Goal: Information Seeking & Learning: Learn about a topic

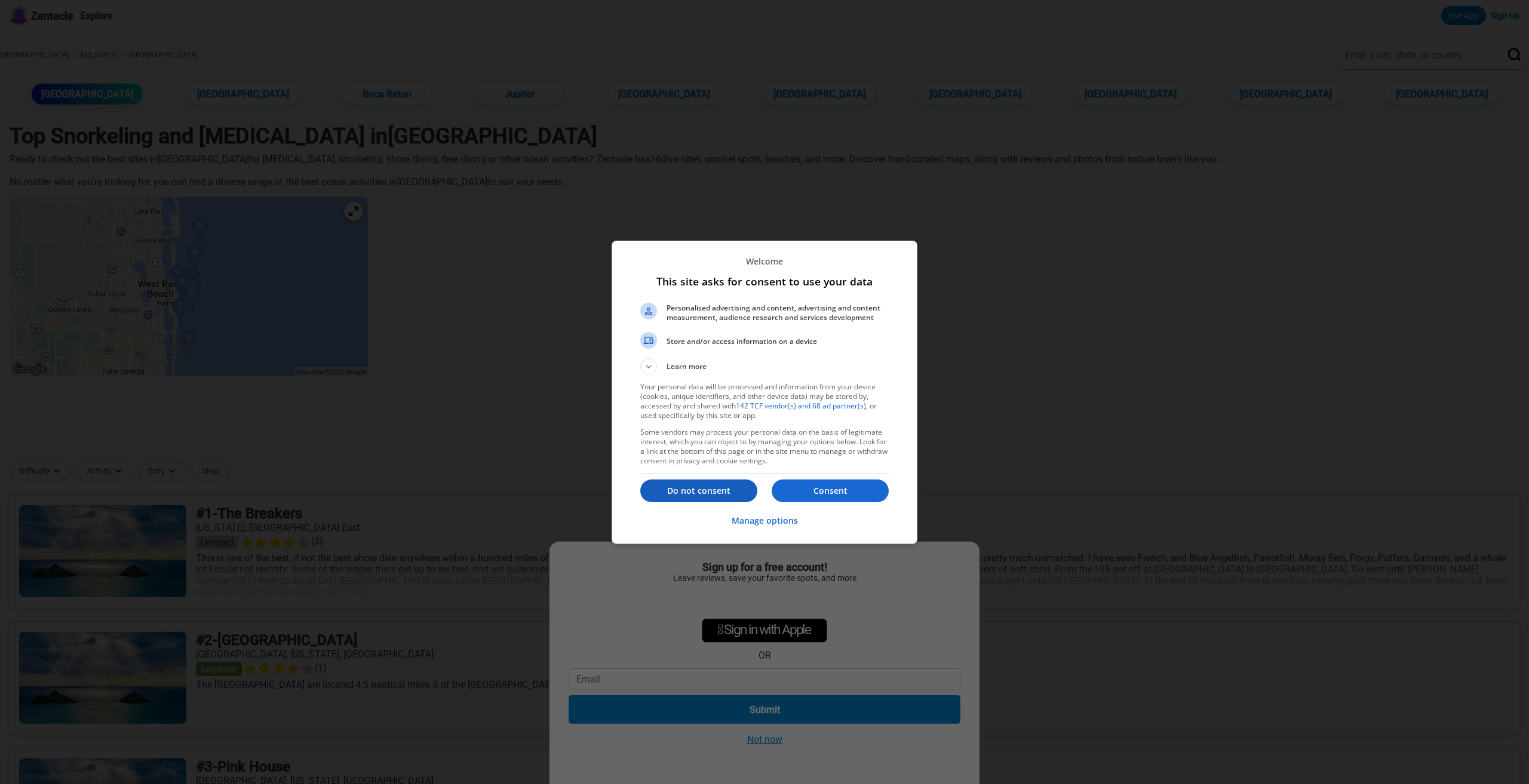
click at [697, 492] on p "Do not consent" at bounding box center [699, 490] width 117 height 12
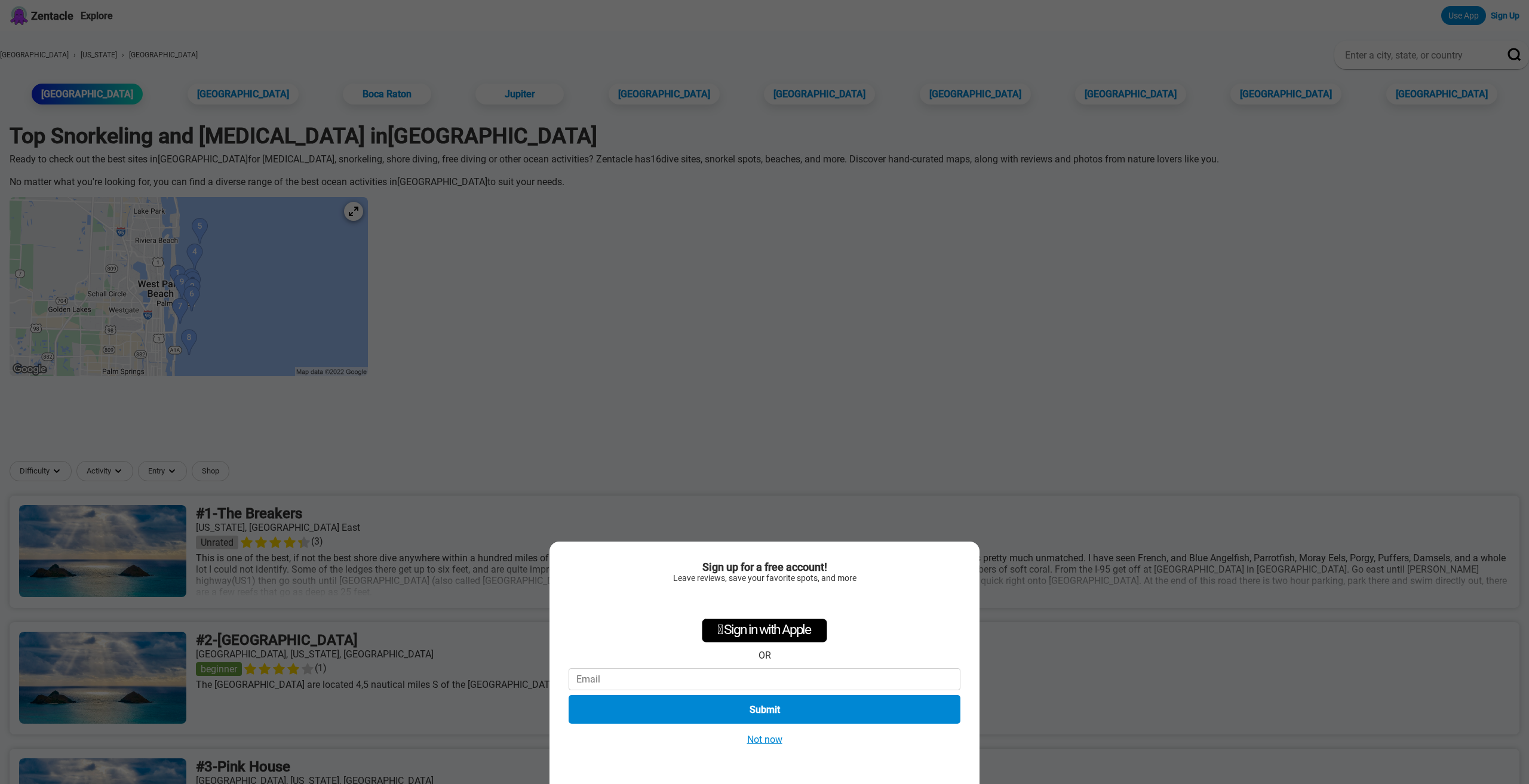
drag, startPoint x: 751, startPoint y: 738, endPoint x: 739, endPoint y: 724, distance: 18.4
click at [751, 738] on button "Not now" at bounding box center [765, 739] width 42 height 12
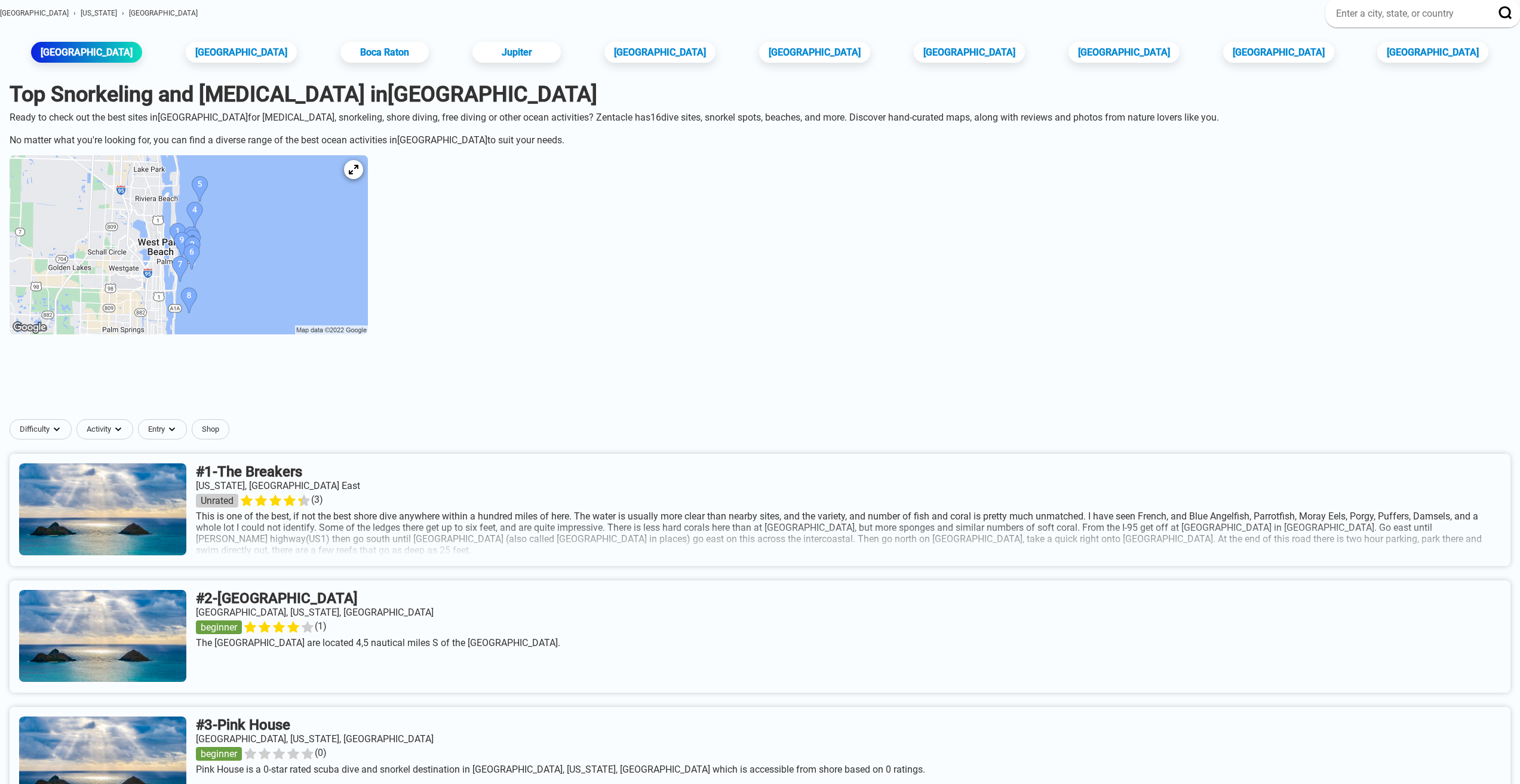
scroll to position [120, 0]
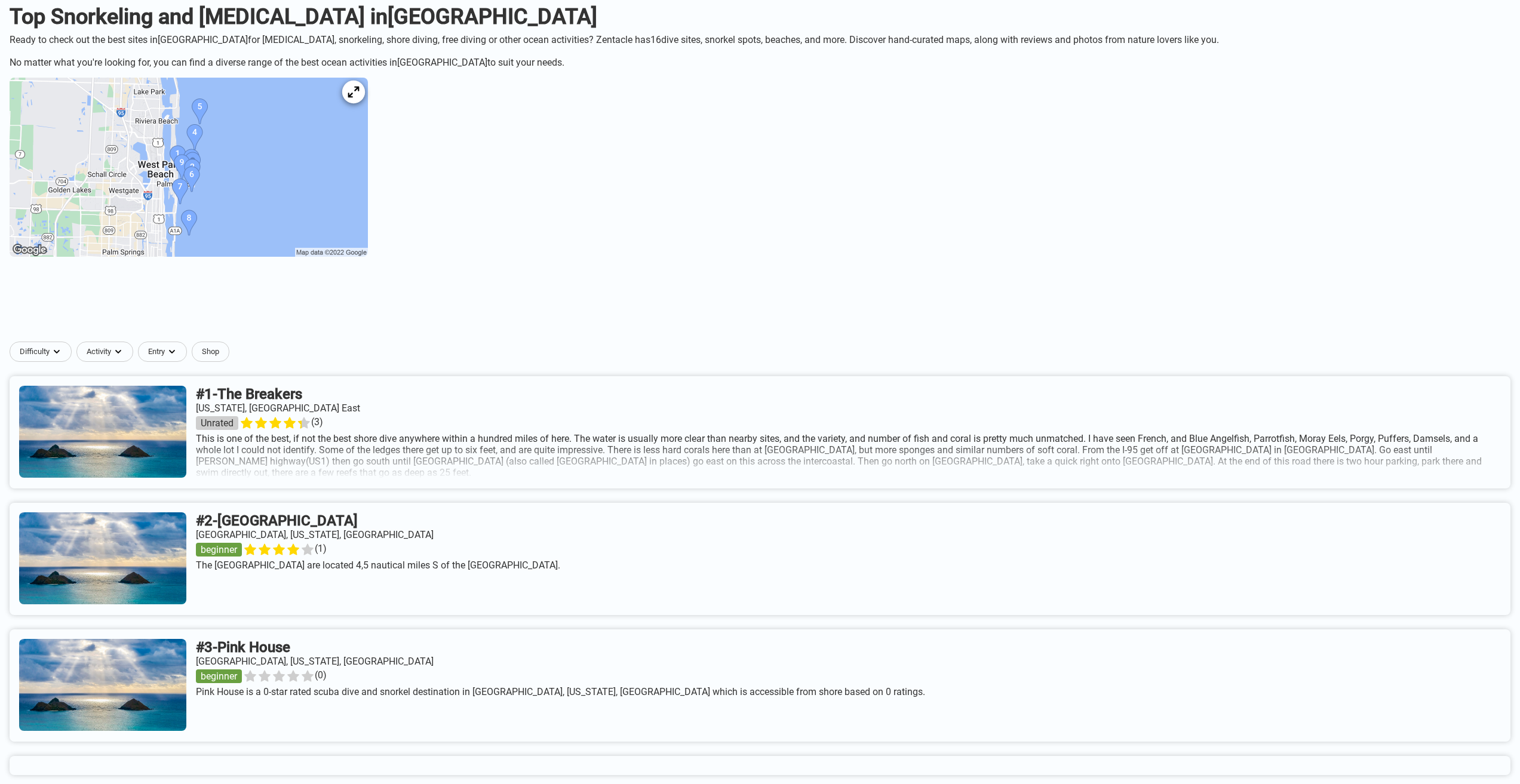
click at [365, 103] on div at bounding box center [354, 92] width 23 height 23
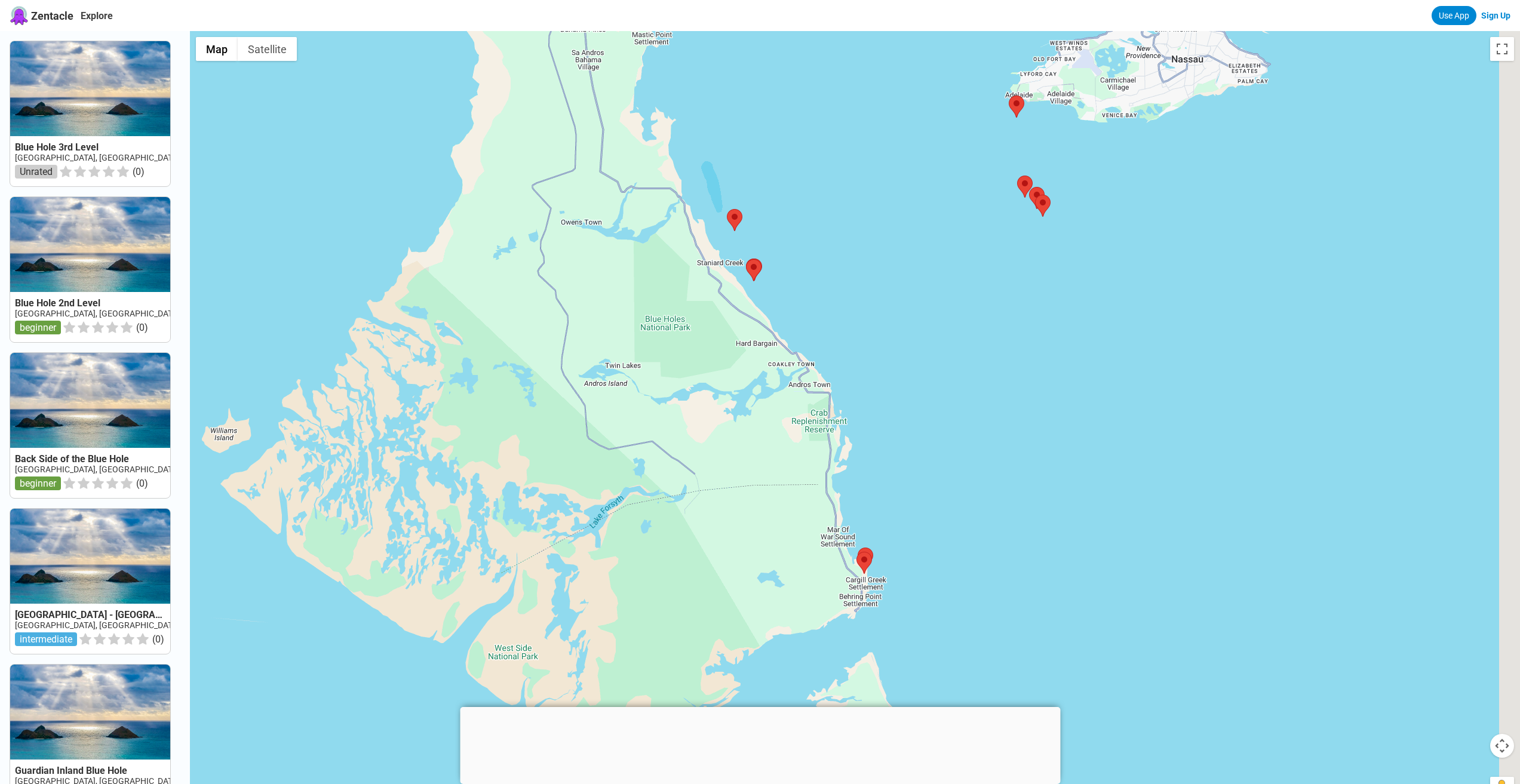
drag, startPoint x: 1205, startPoint y: 429, endPoint x: 965, endPoint y: 429, distance: 240.0
click at [965, 429] on div at bounding box center [856, 423] width 1331 height 784
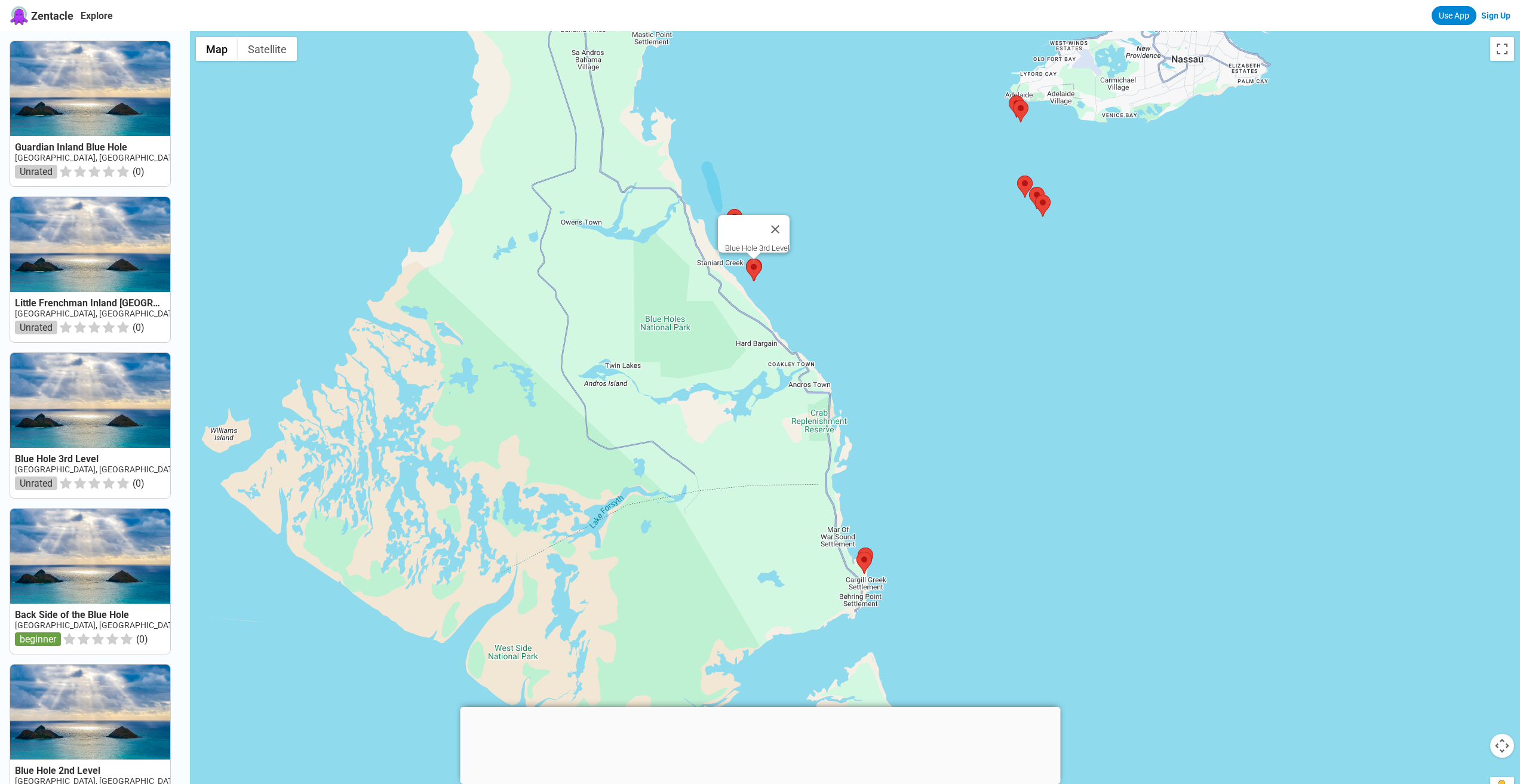
click at [746, 259] on area at bounding box center [746, 259] width 0 height 0
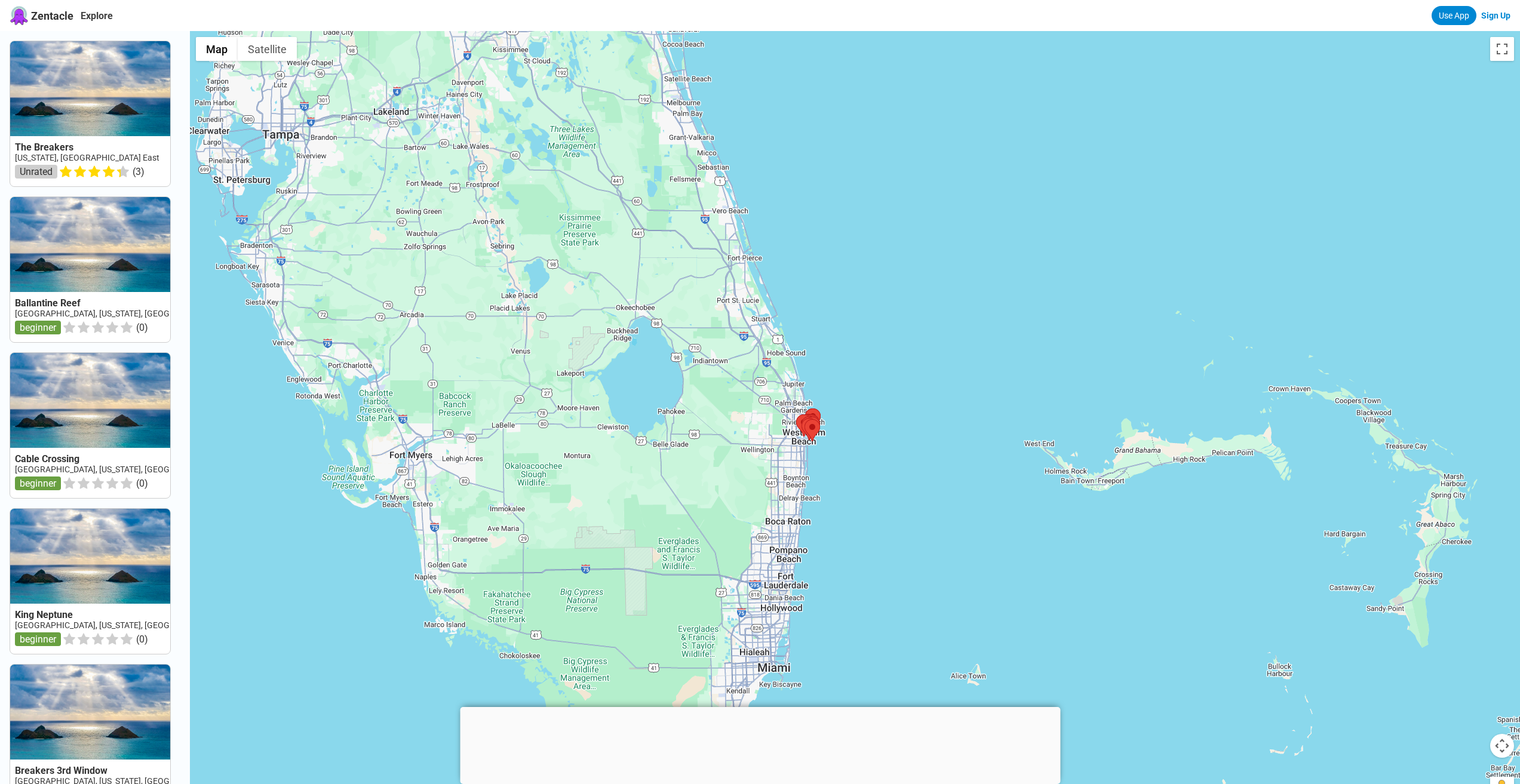
drag, startPoint x: 588, startPoint y: 128, endPoint x: 537, endPoint y: 141, distance: 52.6
click at [537, 141] on div at bounding box center [856, 423] width 1331 height 784
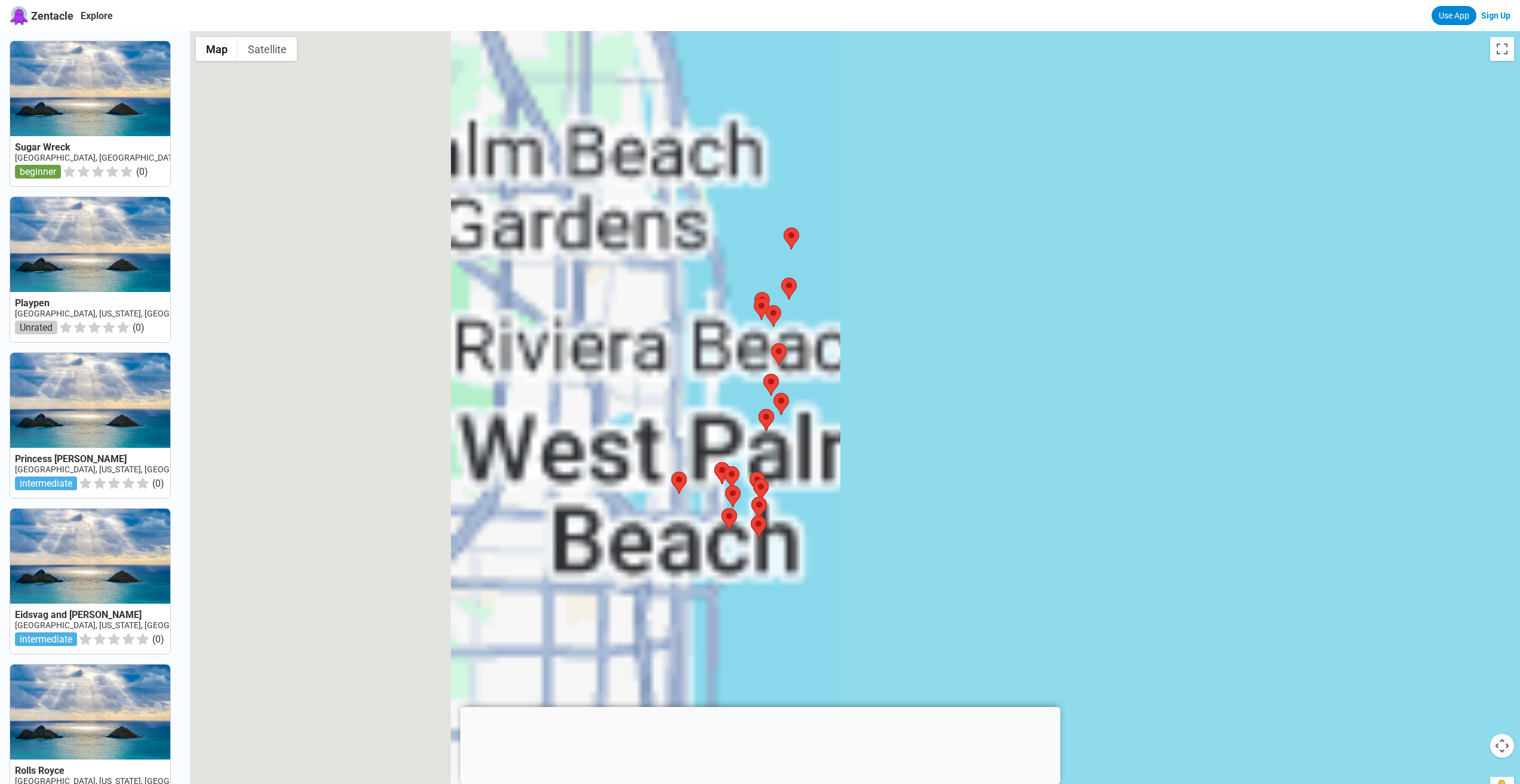
drag, startPoint x: 412, startPoint y: 373, endPoint x: 1081, endPoint y: 425, distance: 671.0
click at [1081, 425] on div at bounding box center [856, 423] width 1331 height 784
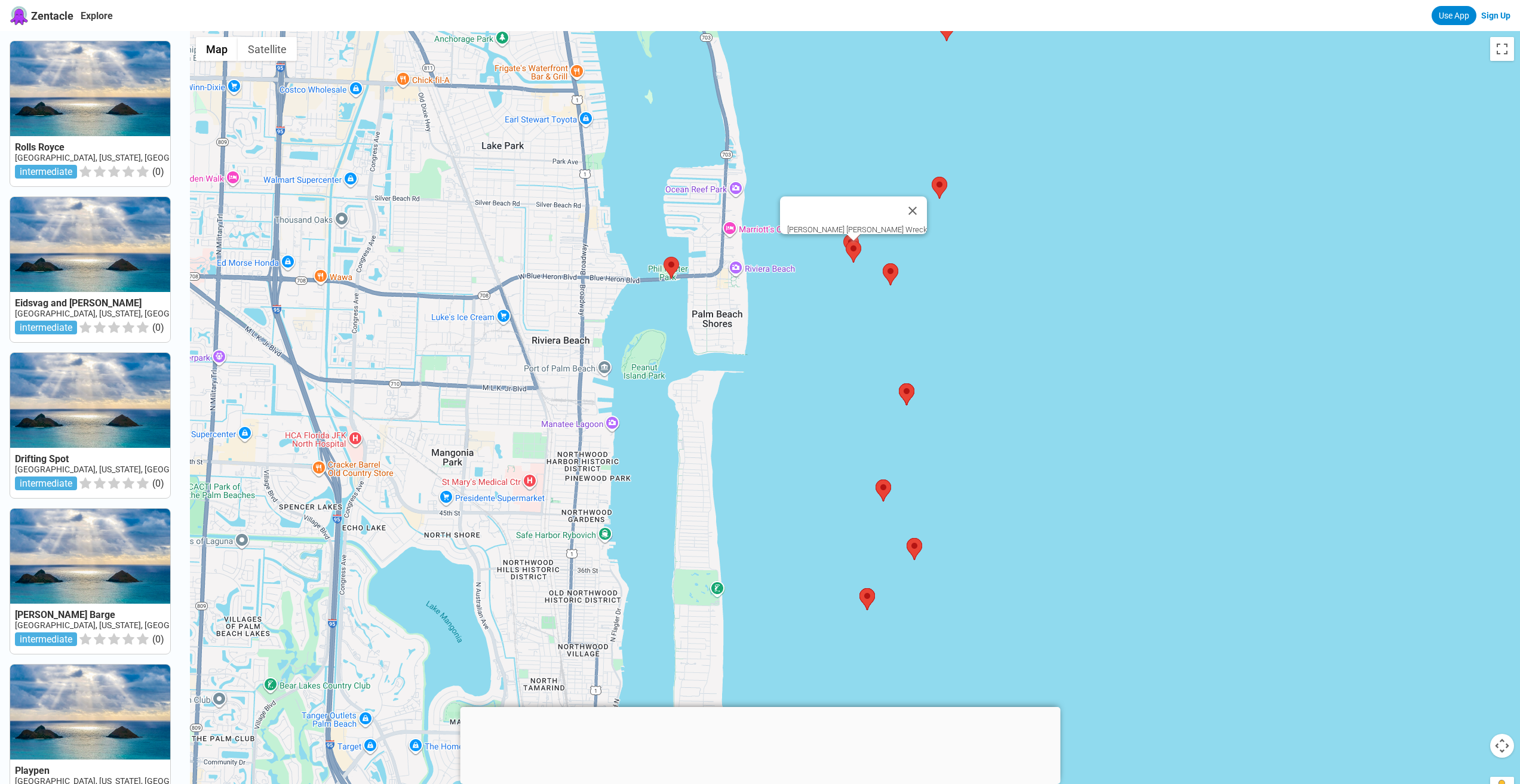
click at [846, 241] on area at bounding box center [846, 241] width 0 height 0
